Goal: Transaction & Acquisition: Purchase product/service

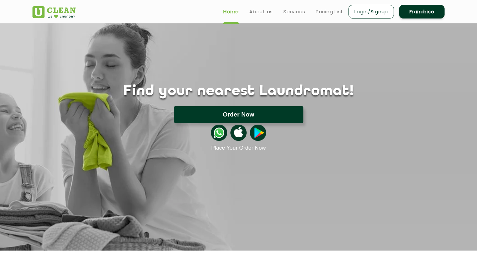
click at [228, 114] on button "Order Now" at bounding box center [239, 114] width 130 height 17
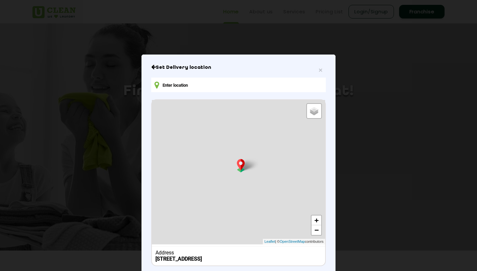
click at [234, 88] on input "text" at bounding box center [238, 85] width 175 height 15
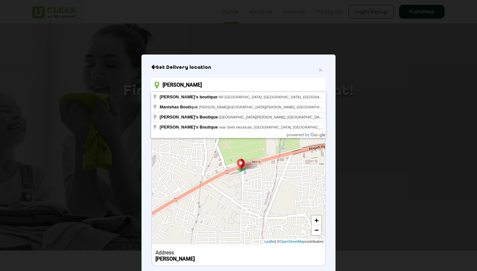
type input "[PERSON_NAME]"
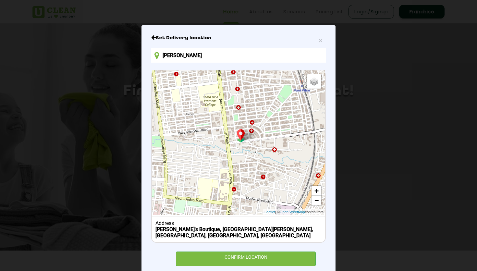
scroll to position [44, 0]
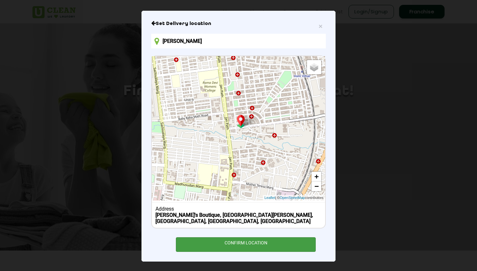
click at [269, 242] on div "CONFIRM LOCATION" at bounding box center [246, 244] width 140 height 15
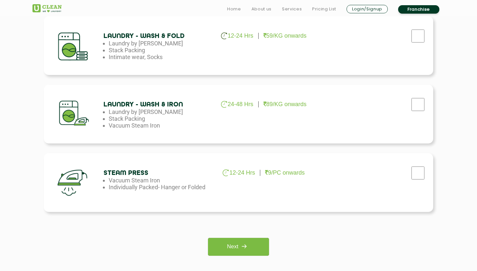
scroll to position [375, 0]
click at [414, 171] on input "checkbox" at bounding box center [418, 172] width 16 height 13
checkbox input "true"
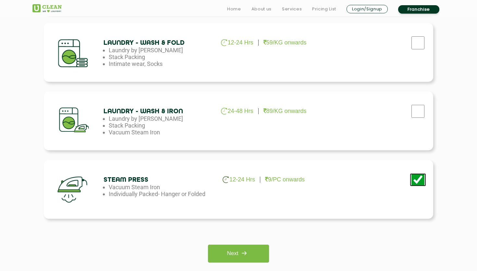
scroll to position [548, 0]
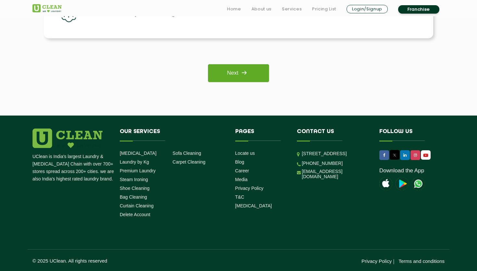
click at [227, 69] on link "Next" at bounding box center [238, 73] width 61 height 18
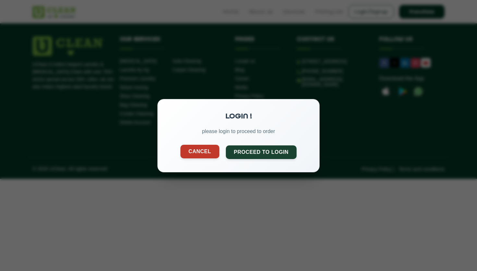
click at [203, 147] on button "Cancel" at bounding box center [199, 151] width 39 height 14
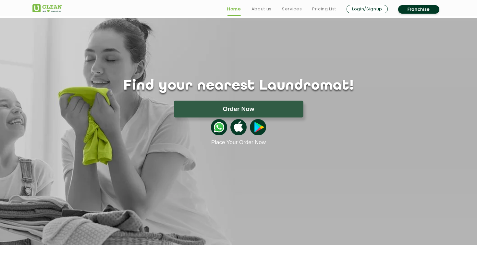
scroll to position [242, 0]
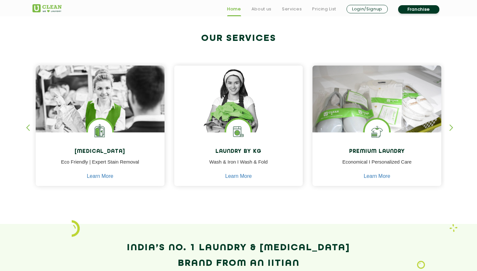
click at [450, 128] on div "button" at bounding box center [455, 133] width 10 height 18
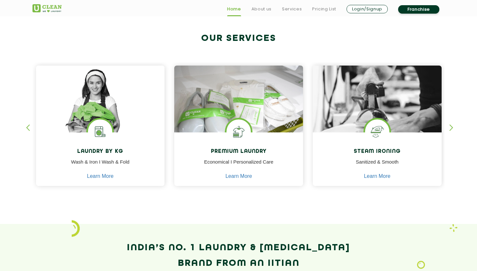
click at [450, 128] on div "button" at bounding box center [455, 133] width 10 height 18
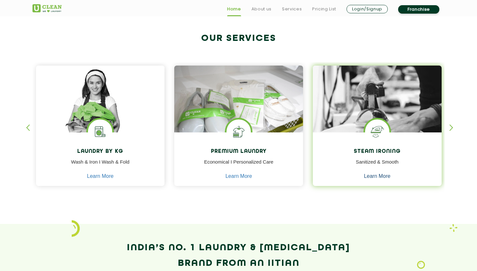
click at [387, 177] on link "Learn More" at bounding box center [377, 176] width 27 height 6
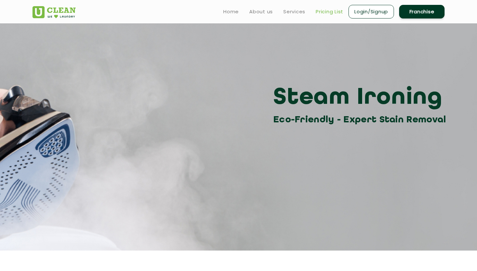
click at [323, 12] on link "Pricing List" at bounding box center [330, 12] width 28 height 8
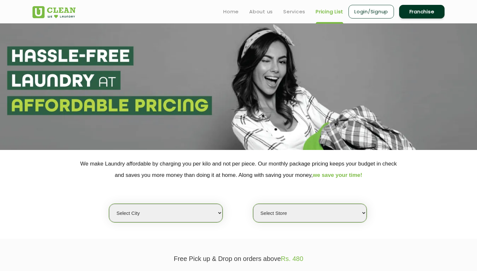
click at [171, 211] on select "Select city Aalo Agartala Agra Ahmedabad Akola Aligarh Alwar - UClean Select Am…" at bounding box center [166, 213] width 114 height 19
select select "76"
click at [109, 204] on select "Select city Aalo Agartala Agra Ahmedabad Akola Aligarh Alwar - UClean Select Am…" at bounding box center [166, 213] width 114 height 19
click at [305, 214] on select "Select Store UClean Patia Bhubaneshwar UClean Z1 Apartment Patia UClean Khandag…" at bounding box center [310, 213] width 114 height 19
select select "402"
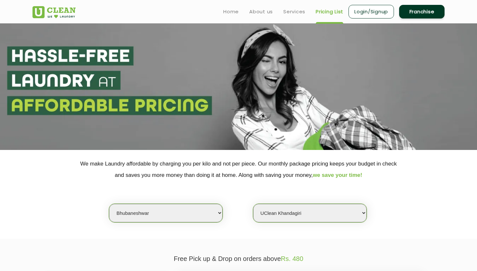
click at [253, 204] on select "Select Store UClean Patia Bhubaneshwar UClean Z1 Apartment Patia UClean Khandag…" at bounding box center [310, 213] width 114 height 19
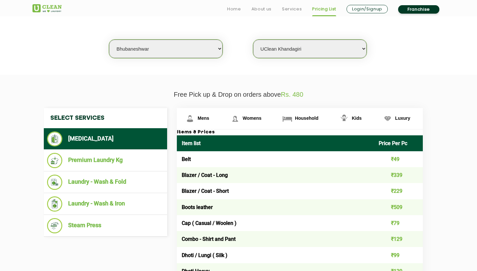
scroll to position [165, 0]
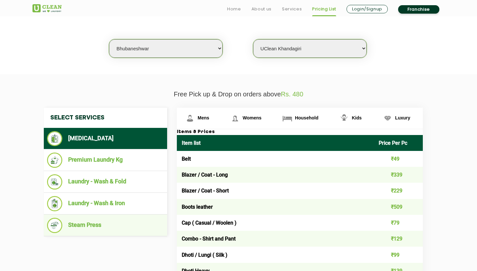
click at [124, 226] on li "Steam Press" at bounding box center [105, 225] width 117 height 15
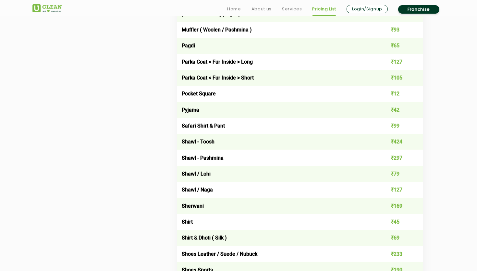
scroll to position [789, 0]
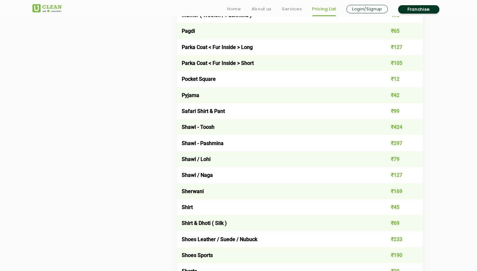
click at [262, 209] on td "Shirt" at bounding box center [275, 207] width 197 height 16
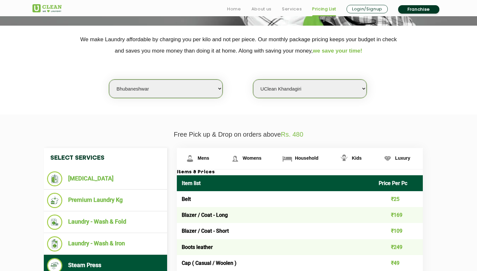
scroll to position [132, 0]
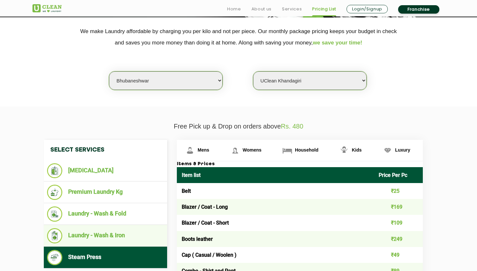
click at [120, 234] on li "Laundry - Wash & Iron" at bounding box center [105, 235] width 117 height 15
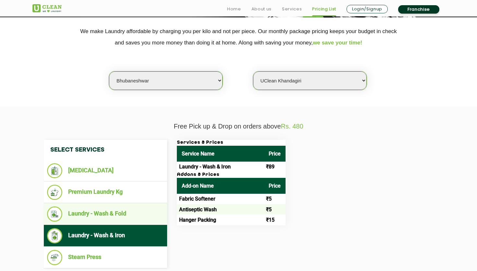
click at [95, 217] on li "Laundry - Wash & Fold" at bounding box center [105, 213] width 117 height 15
